Goal: Information Seeking & Learning: Learn about a topic

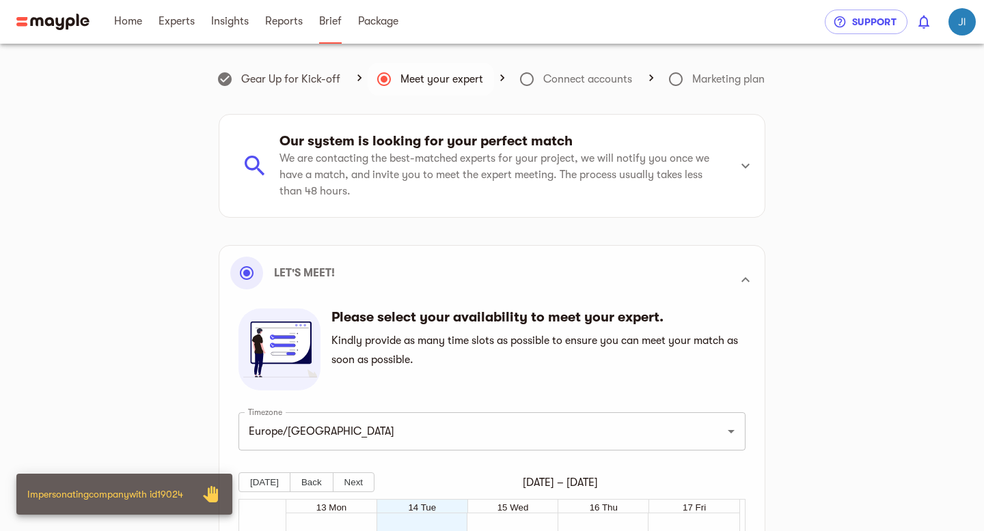
click at [324, 29] on span "Brief" at bounding box center [330, 21] width 23 height 16
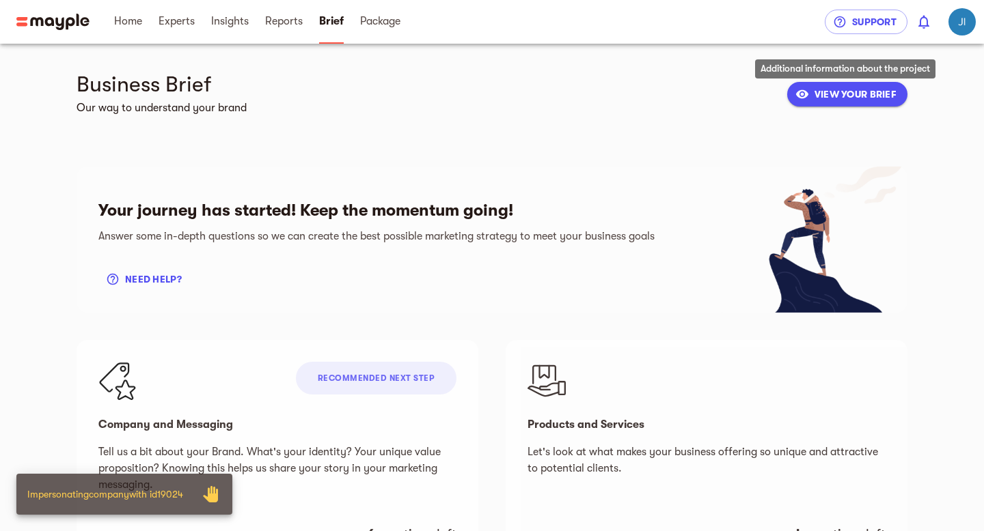
click at [840, 88] on span "VIEW YOUR BRIEF" at bounding box center [847, 94] width 98 height 16
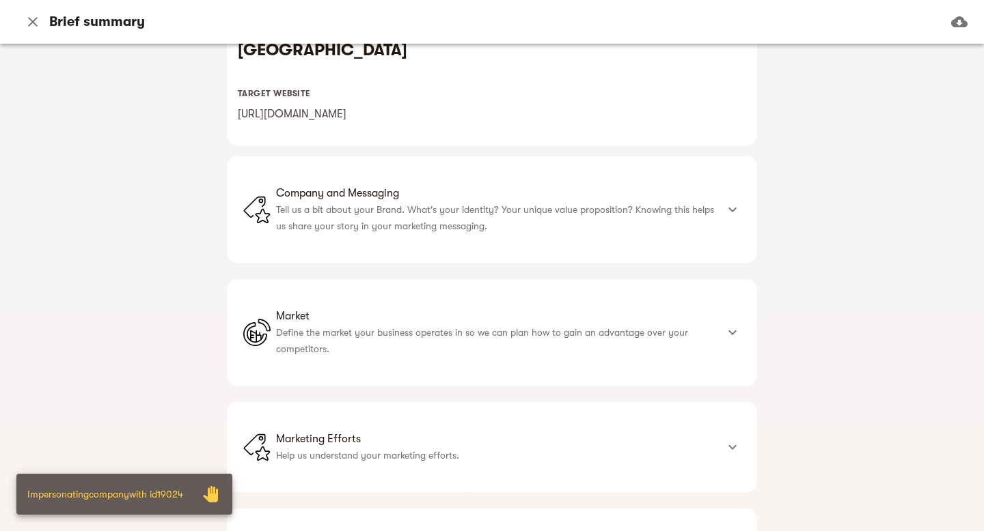
scroll to position [329, 0]
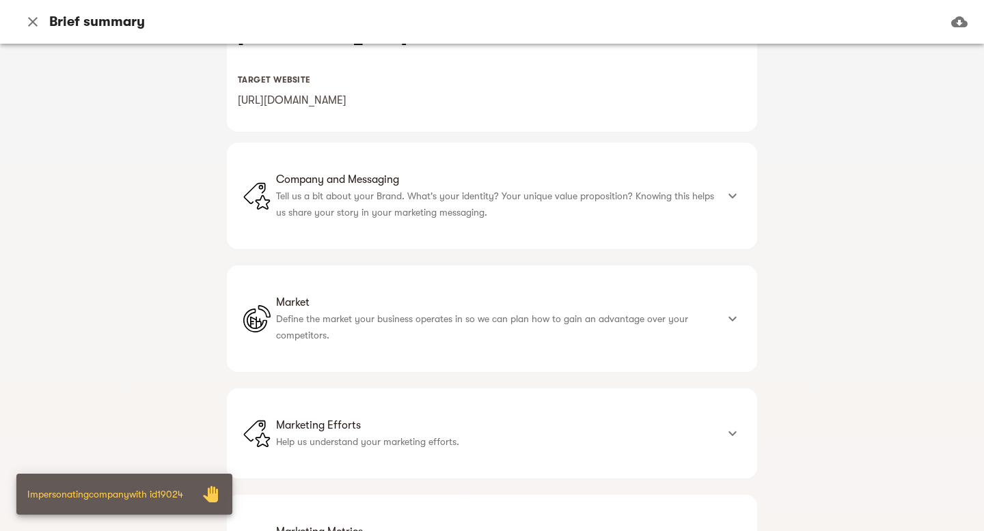
click at [523, 236] on div "Company and Messaging Tell us a bit about your Brand. What's your identity? You…" at bounding box center [492, 196] width 530 height 107
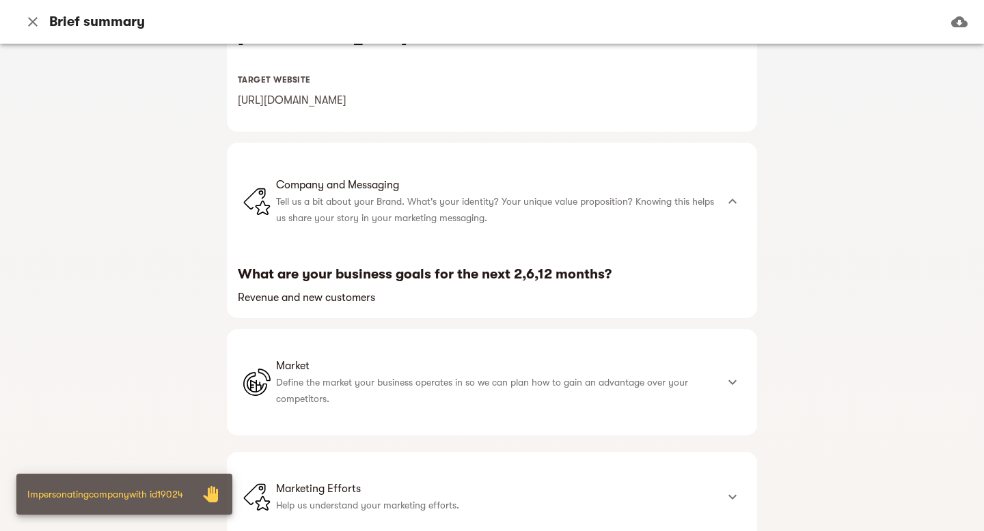
click at [540, 363] on span "Market" at bounding box center [496, 366] width 440 height 16
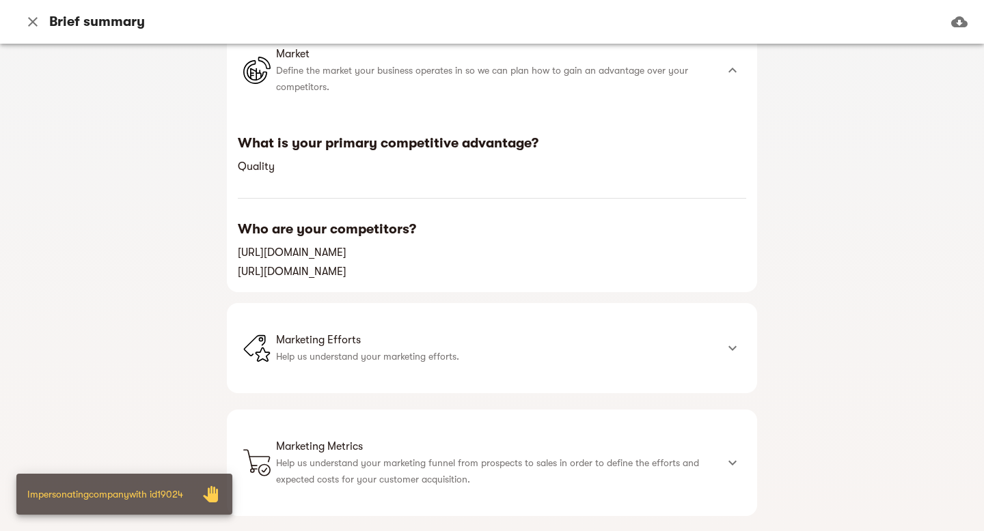
scroll to position [680, 0]
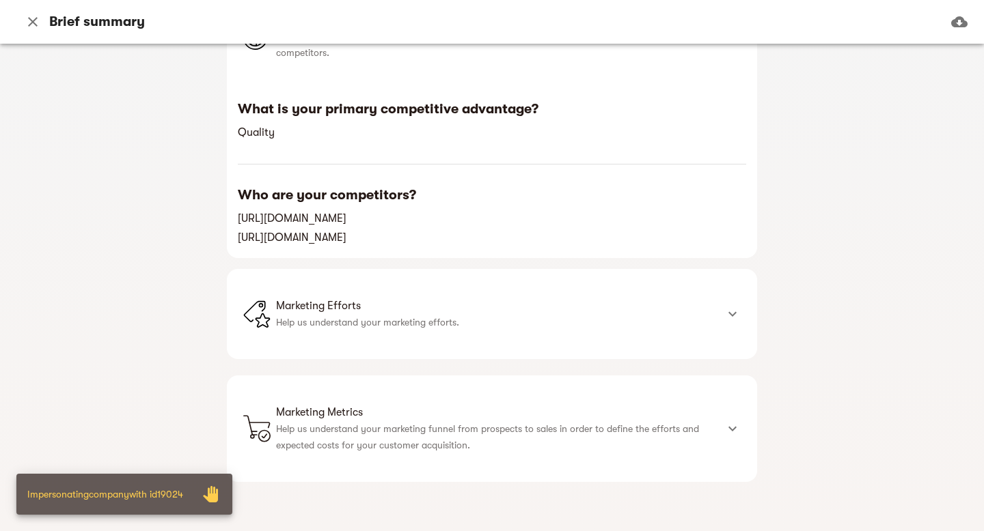
drag, startPoint x: 528, startPoint y: 312, endPoint x: 547, endPoint y: 361, distance: 51.9
click at [528, 312] on span "Marketing Efforts" at bounding box center [496, 306] width 440 height 16
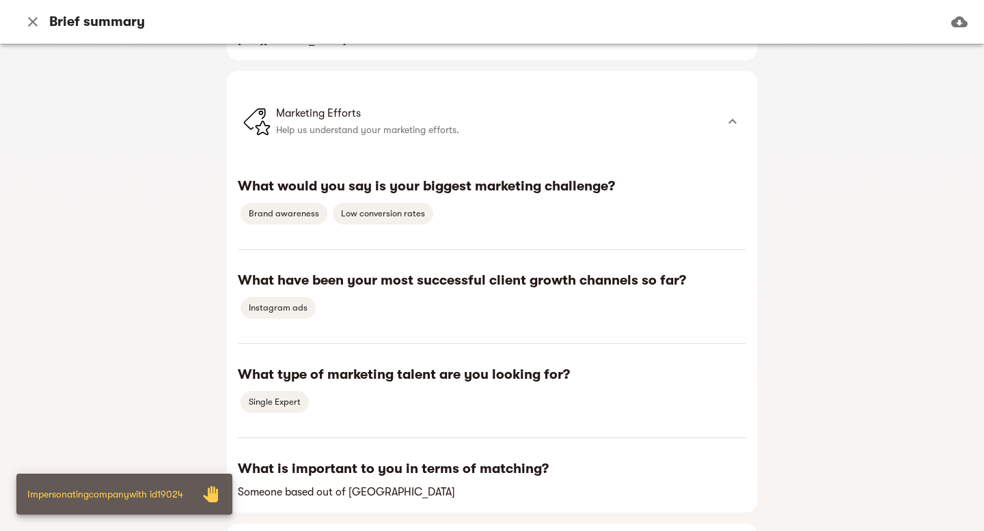
scroll to position [1027, 0]
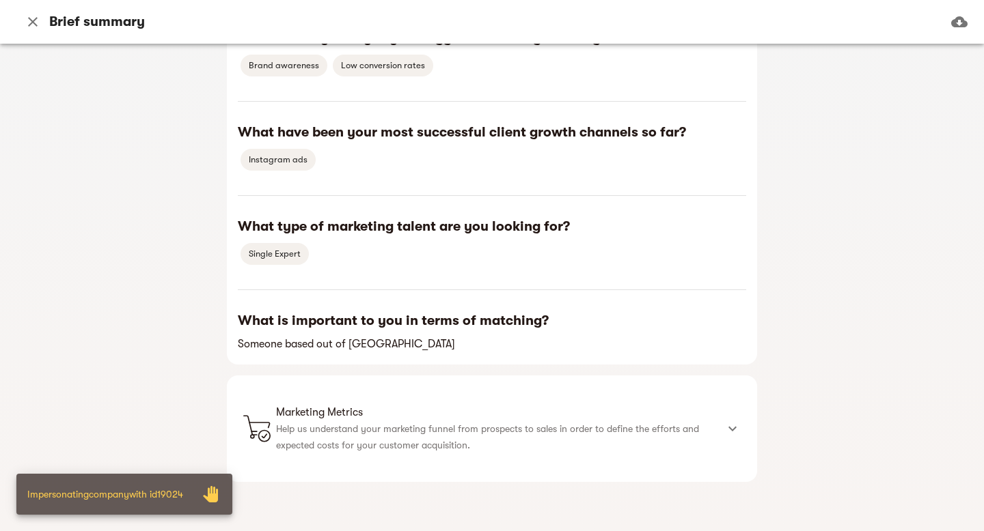
click at [557, 409] on span "Marketing Metrics" at bounding box center [496, 412] width 440 height 16
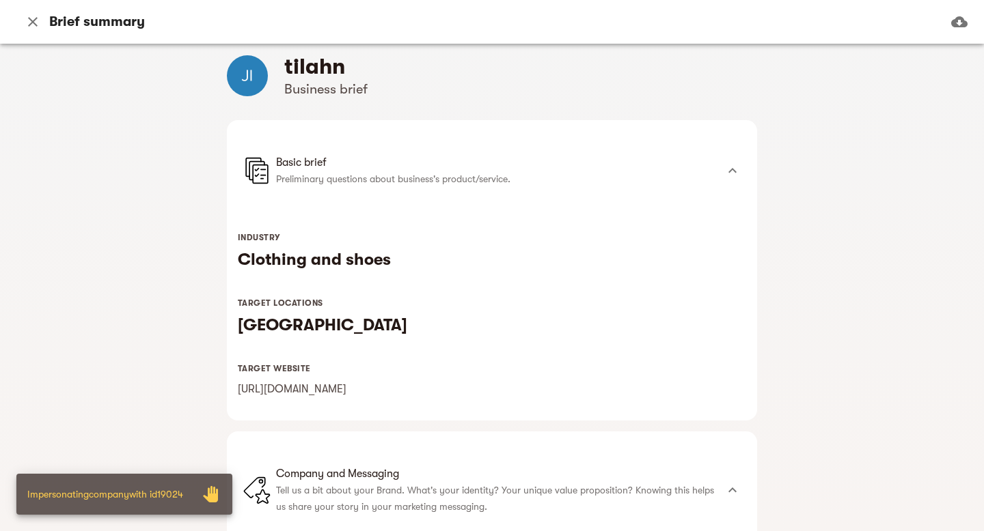
scroll to position [0, 0]
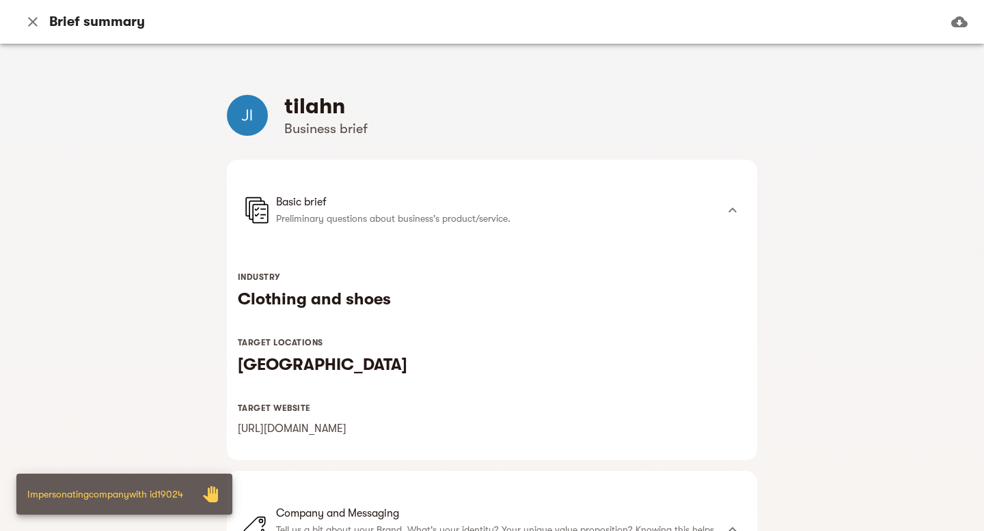
drag, startPoint x: 32, startPoint y: 29, endPoint x: 92, endPoint y: 12, distance: 62.5
click at [32, 29] on icon "button" at bounding box center [33, 22] width 16 height 16
